Goal: Navigation & Orientation: Find specific page/section

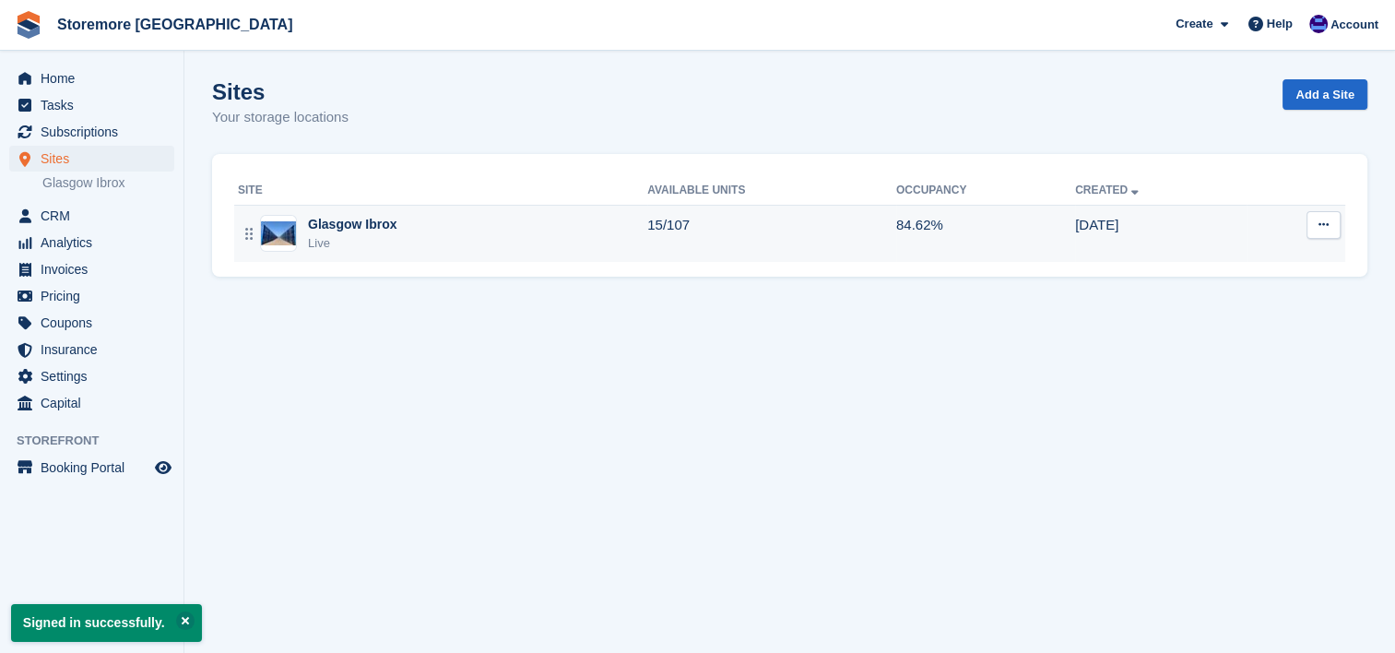
click at [371, 228] on div "Glasgow Ibrox" at bounding box center [352, 224] width 89 height 19
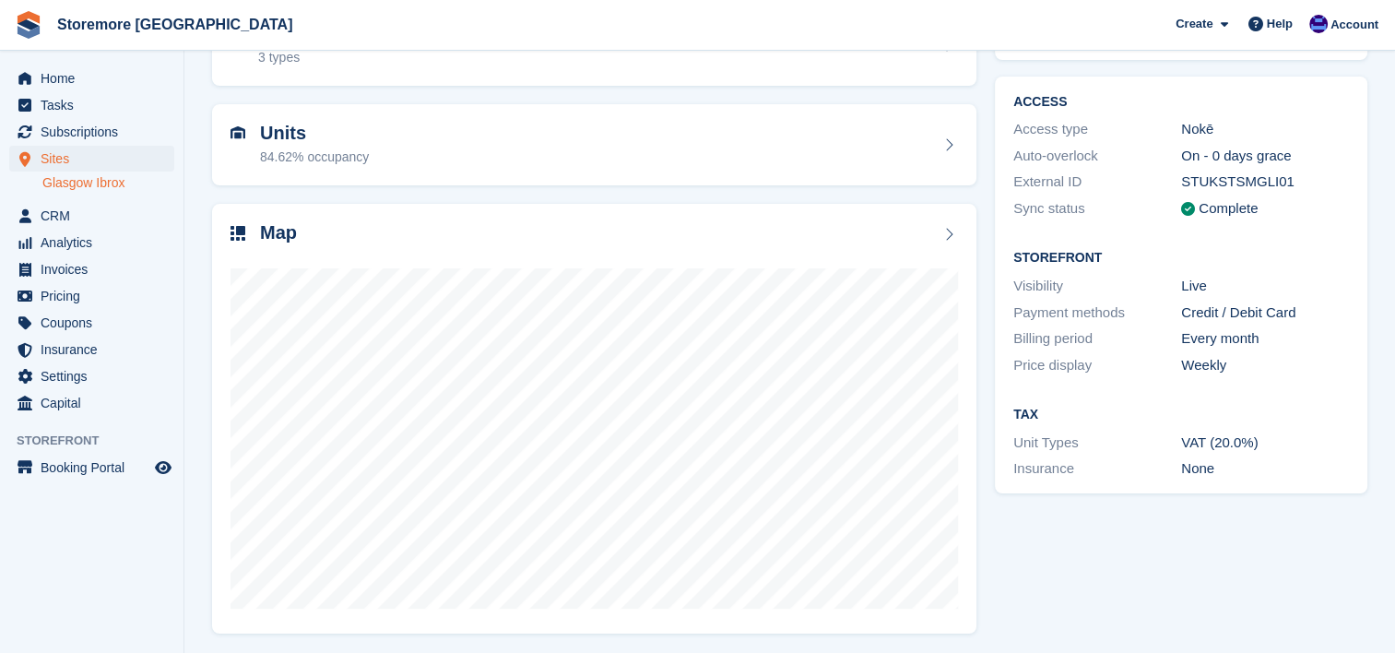
scroll to position [131, 0]
click at [954, 224] on div "Map" at bounding box center [593, 233] width 727 height 25
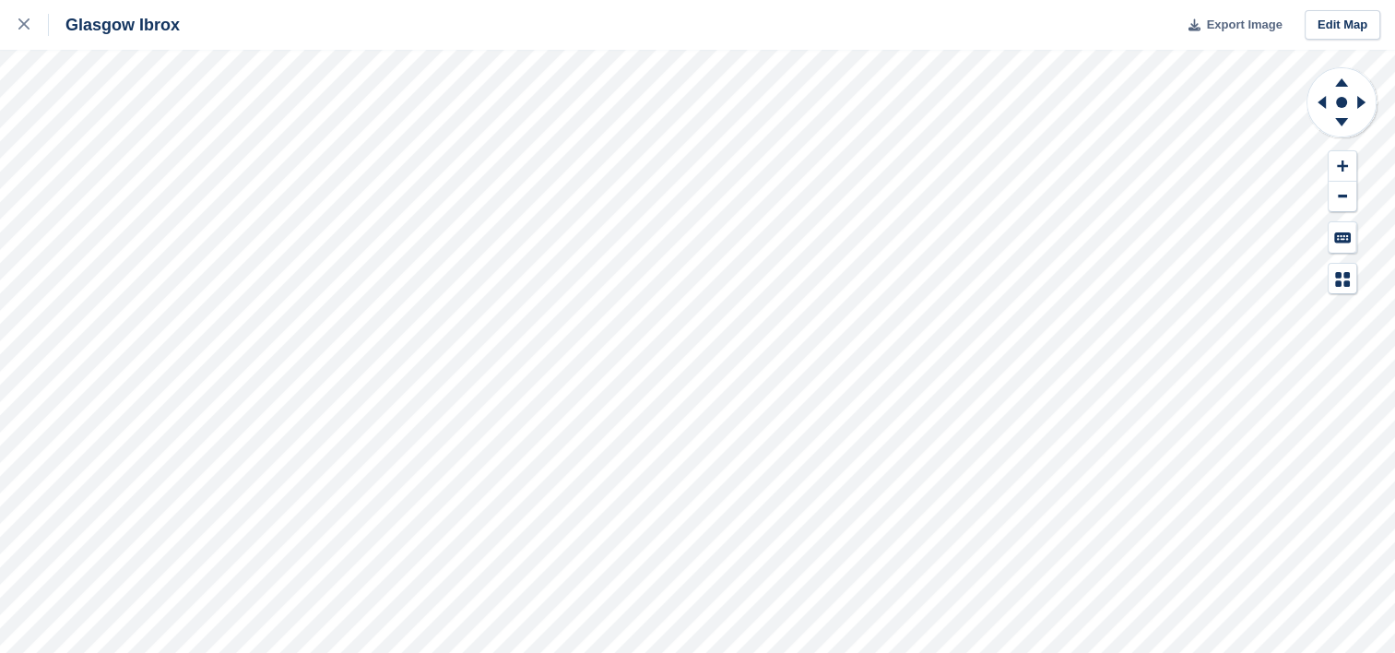
click at [1222, 25] on span "Export Image" at bounding box center [1244, 25] width 76 height 18
